Goal: Transaction & Acquisition: Purchase product/service

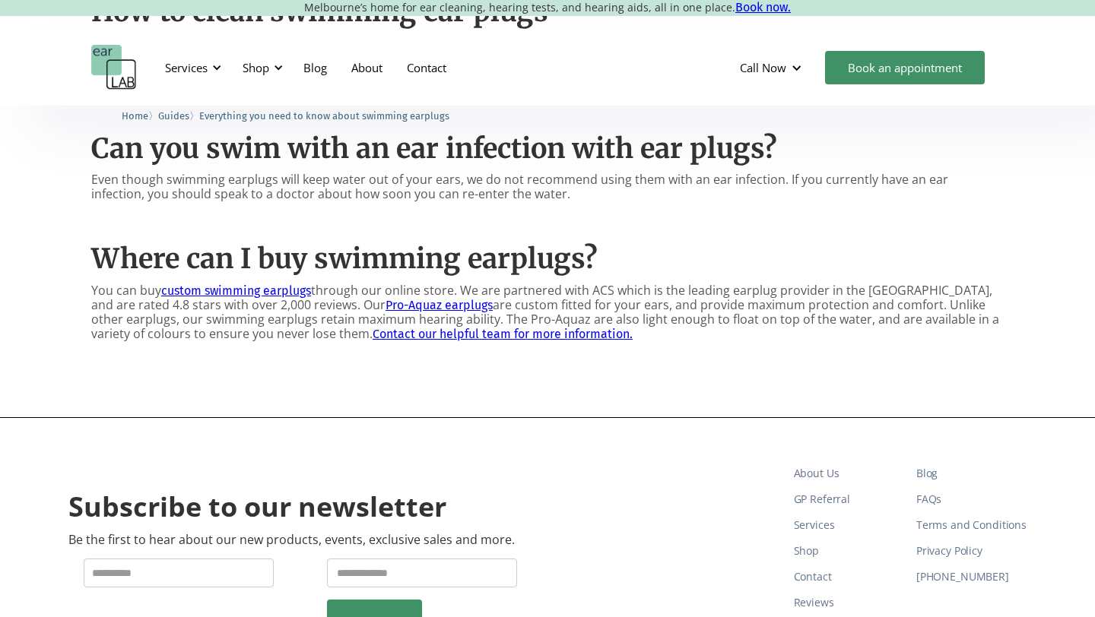
scroll to position [1707, 0]
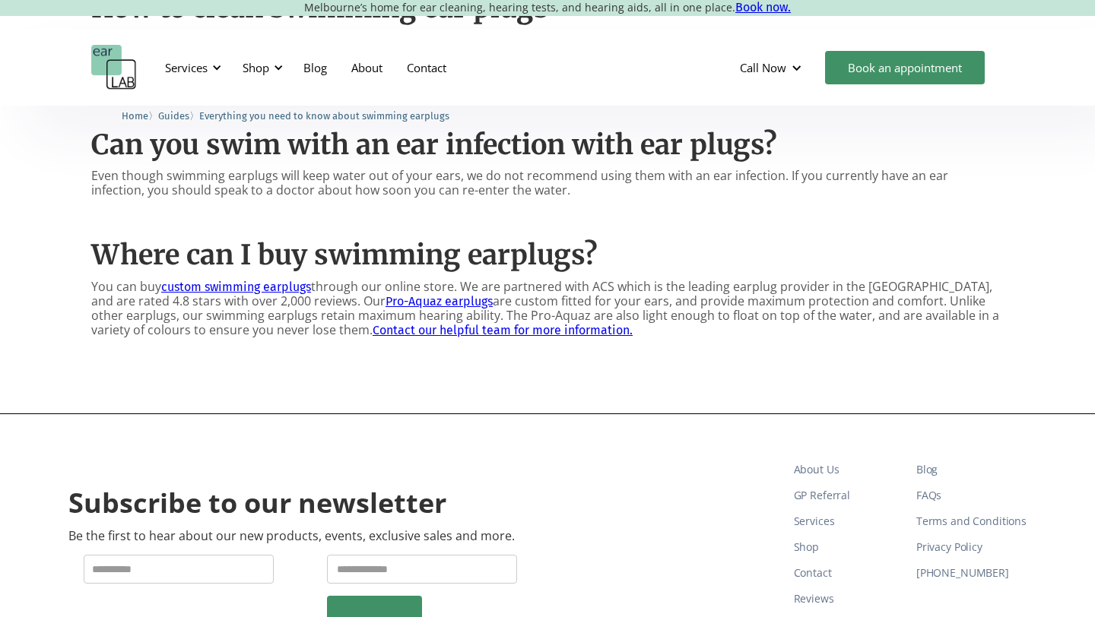
click at [266, 280] on link "custom swimming earplugs" at bounding box center [236, 287] width 150 height 14
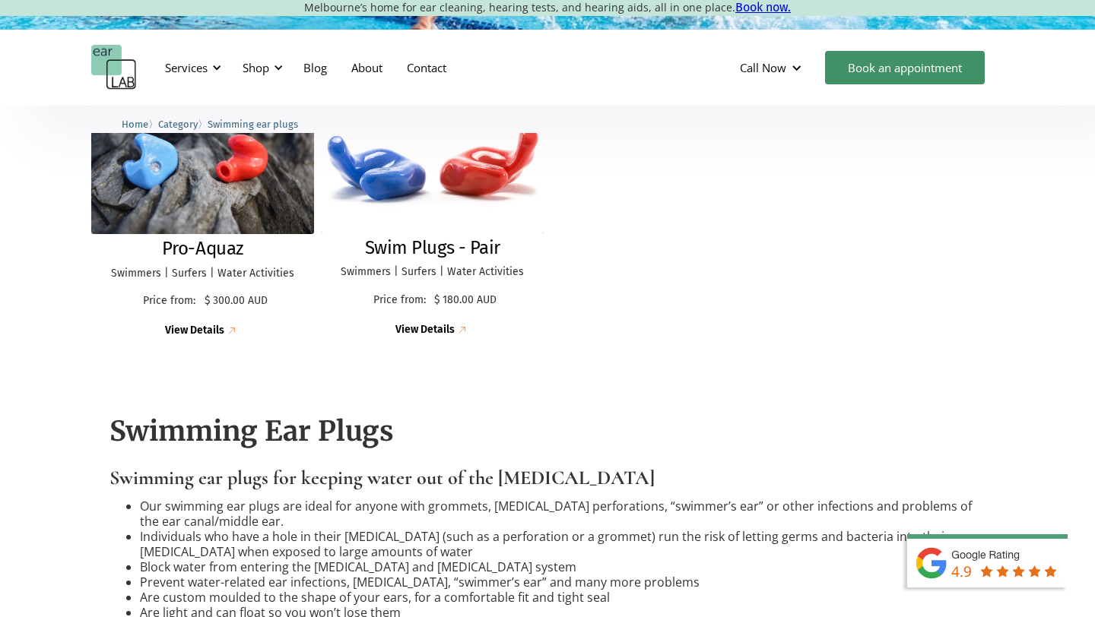
scroll to position [458, 0]
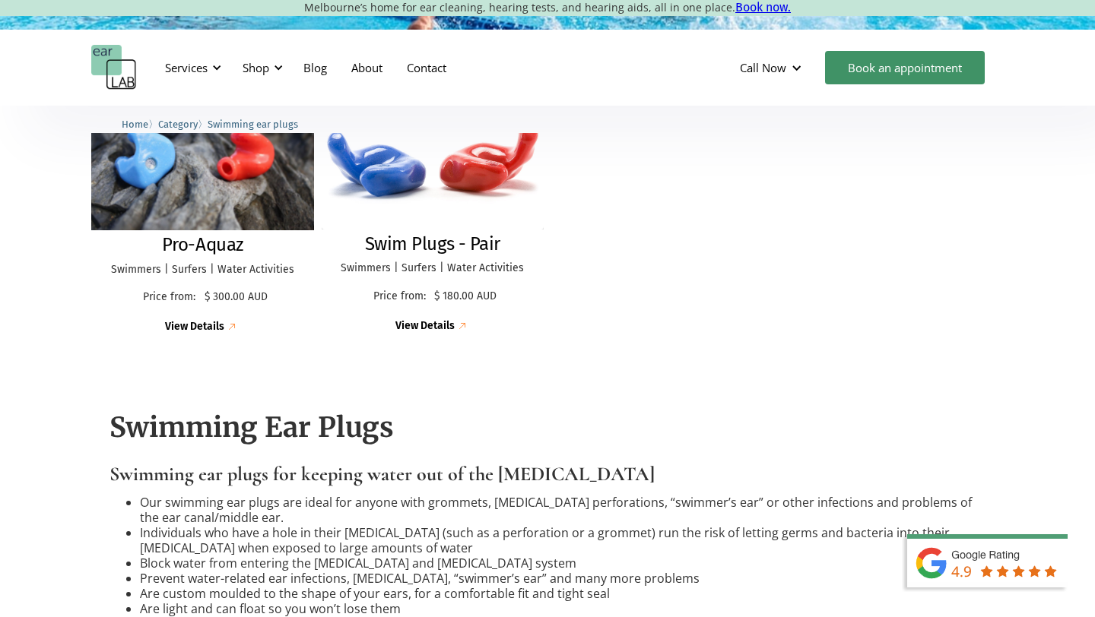
click at [205, 322] on div "View Details" at bounding box center [194, 327] width 59 height 13
